Goal: Find specific page/section: Find specific page/section

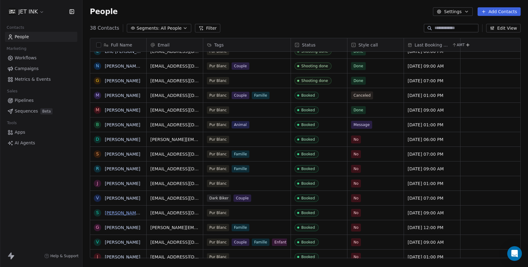
click at [128, 214] on link "[PERSON_NAME] St-[PERSON_NAME]" at bounding box center [144, 212] width 78 height 5
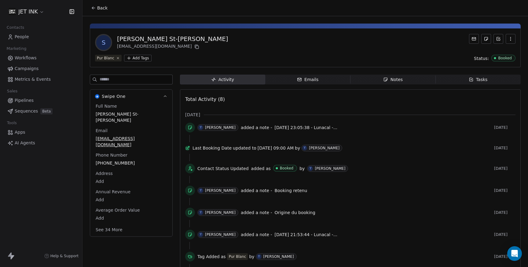
click at [190, 150] on icon at bounding box center [187, 147] width 5 height 5
click at [327, 149] on div "[PERSON_NAME]" at bounding box center [324, 148] width 31 height 4
click at [20, 36] on span "People" at bounding box center [22, 37] width 14 height 6
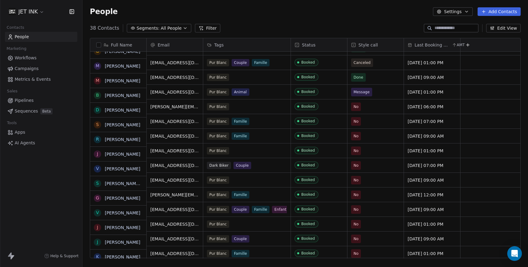
scroll to position [290, 0]
